Goal: Obtain resource: Download file/media

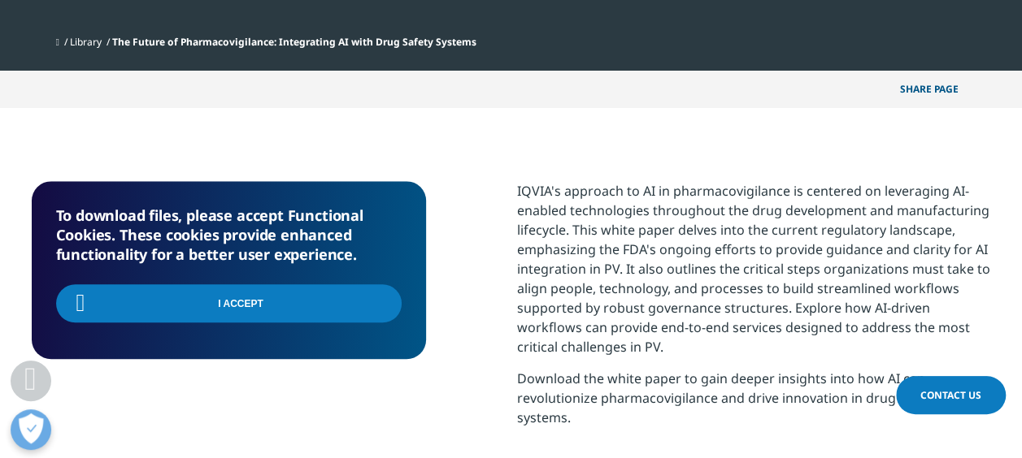
scroll to position [280, 959]
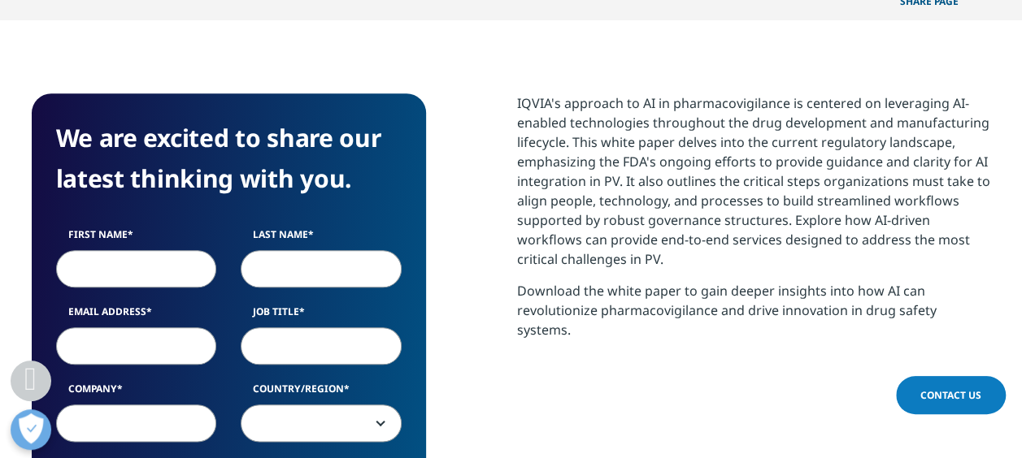
scroll to position [731, 0]
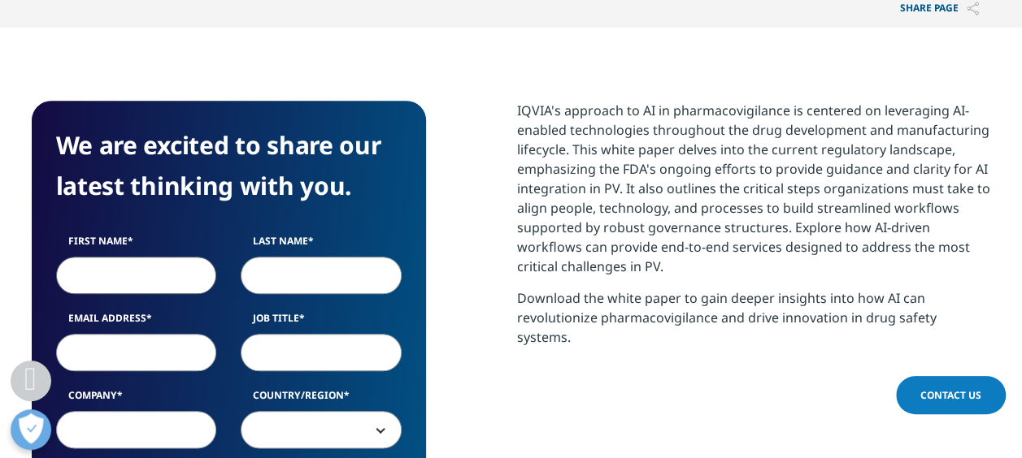
click at [179, 282] on input "First Name" at bounding box center [136, 275] width 161 height 37
click at [140, 276] on input "First Name" at bounding box center [136, 275] width 161 height 37
type input "Abhishek"
type input "Sharma"
type input "Abhishek.Sharma9@cognizant.com"
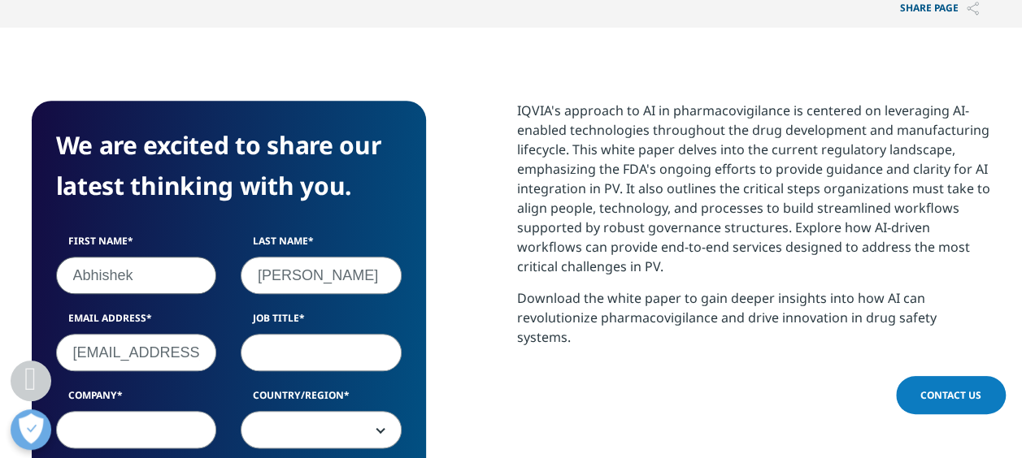
type input "Team manager"
select select "India"
click at [159, 354] on input "Abhishek.Sharma9@cognizant.com" at bounding box center [136, 352] width 161 height 37
type input "sharmabbd@gmail.com"
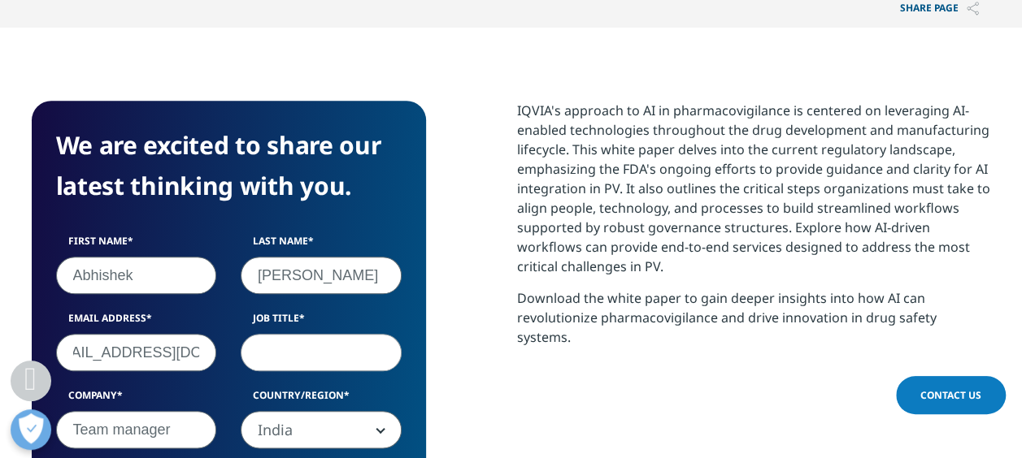
scroll to position [0, 0]
click at [313, 350] on input "Job Title" at bounding box center [321, 352] width 161 height 37
type input "Delivery Manager"
click at [436, 343] on div "We are excited to share our latest thinking with you. First Name Abhishek Last …" at bounding box center [511, 415] width 959 height 629
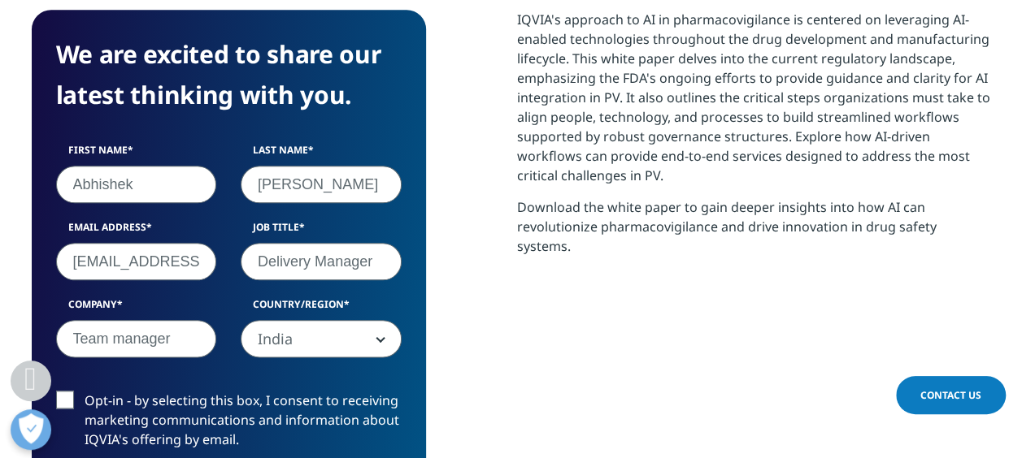
scroll to position [975, 0]
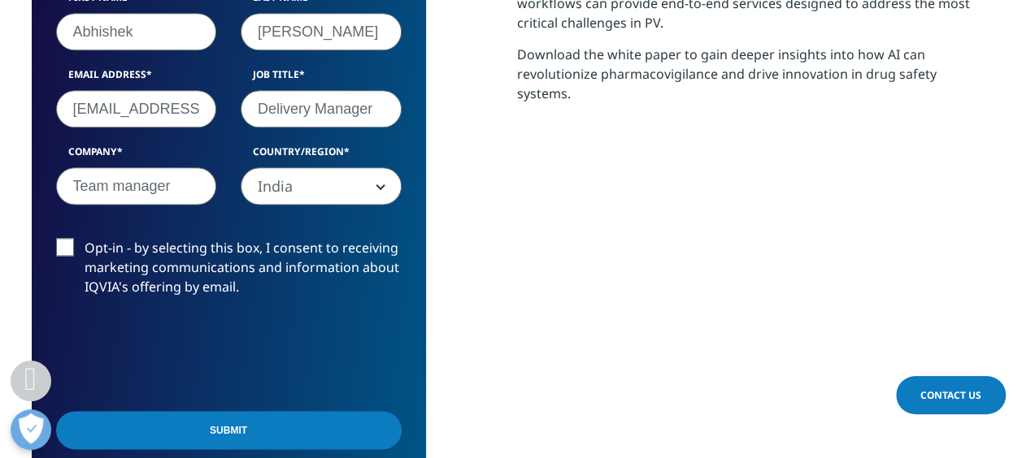
click at [176, 202] on input "Team manager" at bounding box center [136, 185] width 161 height 37
type input "NA"
click at [177, 431] on input "Submit" at bounding box center [228, 430] width 345 height 38
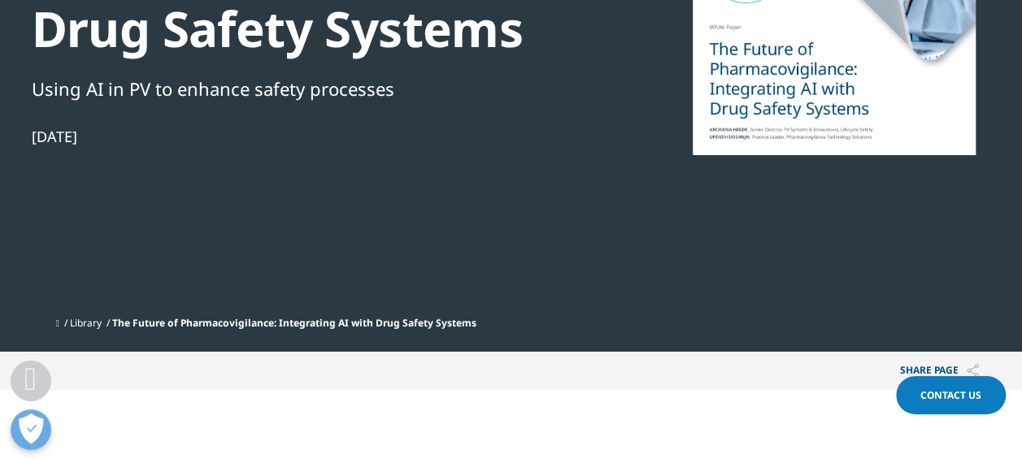
scroll to position [0, 0]
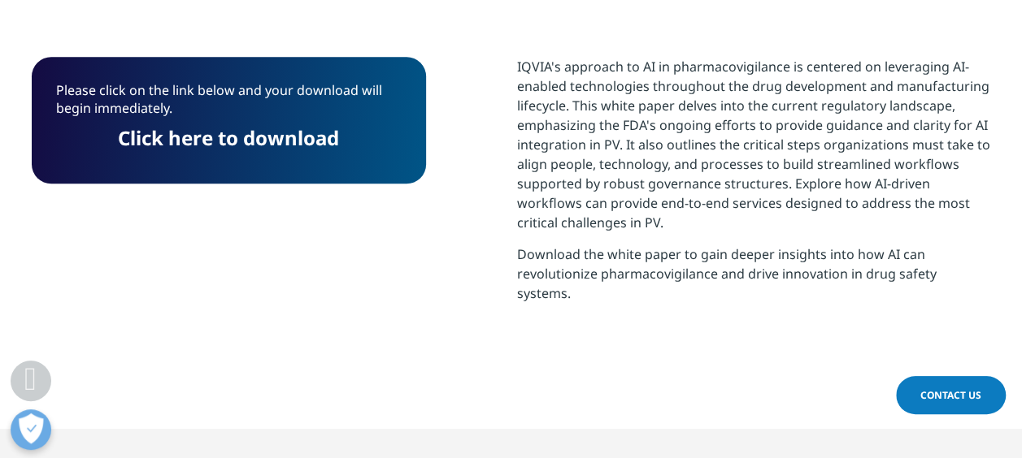
drag, startPoint x: 252, startPoint y: 150, endPoint x: 306, endPoint y: 179, distance: 61.8
click at [252, 150] on link "Click here to download" at bounding box center [228, 137] width 221 height 27
